Goal: Transaction & Acquisition: Purchase product/service

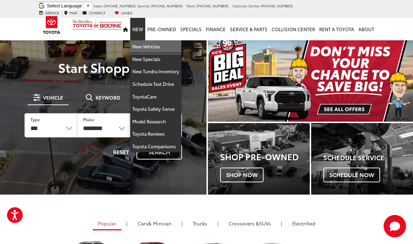
click at [153, 40] on link "New Vehicles" at bounding box center [155, 46] width 51 height 13
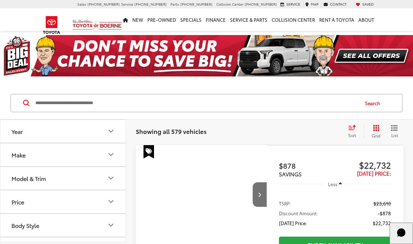
click at [58, 161] on button "Make" at bounding box center [63, 154] width 126 height 23
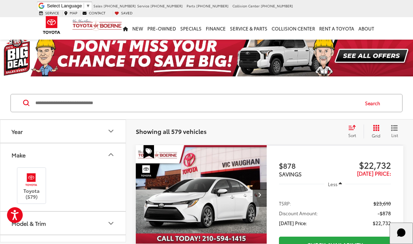
click at [60, 212] on button "Model & Trim" at bounding box center [63, 223] width 126 height 23
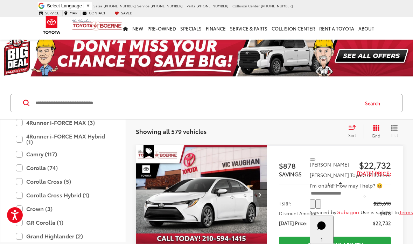
scroll to position [137, 0]
click at [47, 153] on label "Camry (117)" at bounding box center [63, 154] width 95 height 12
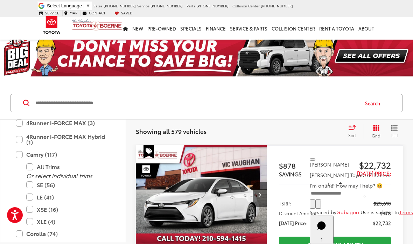
scroll to position [28, 0]
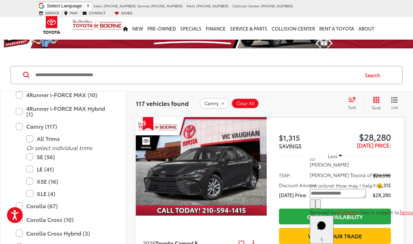
click at [39, 158] on label "SE (56)" at bounding box center [68, 157] width 84 height 12
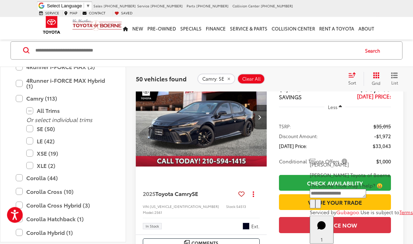
scroll to position [304, 0]
